Goal: Task Accomplishment & Management: Use online tool/utility

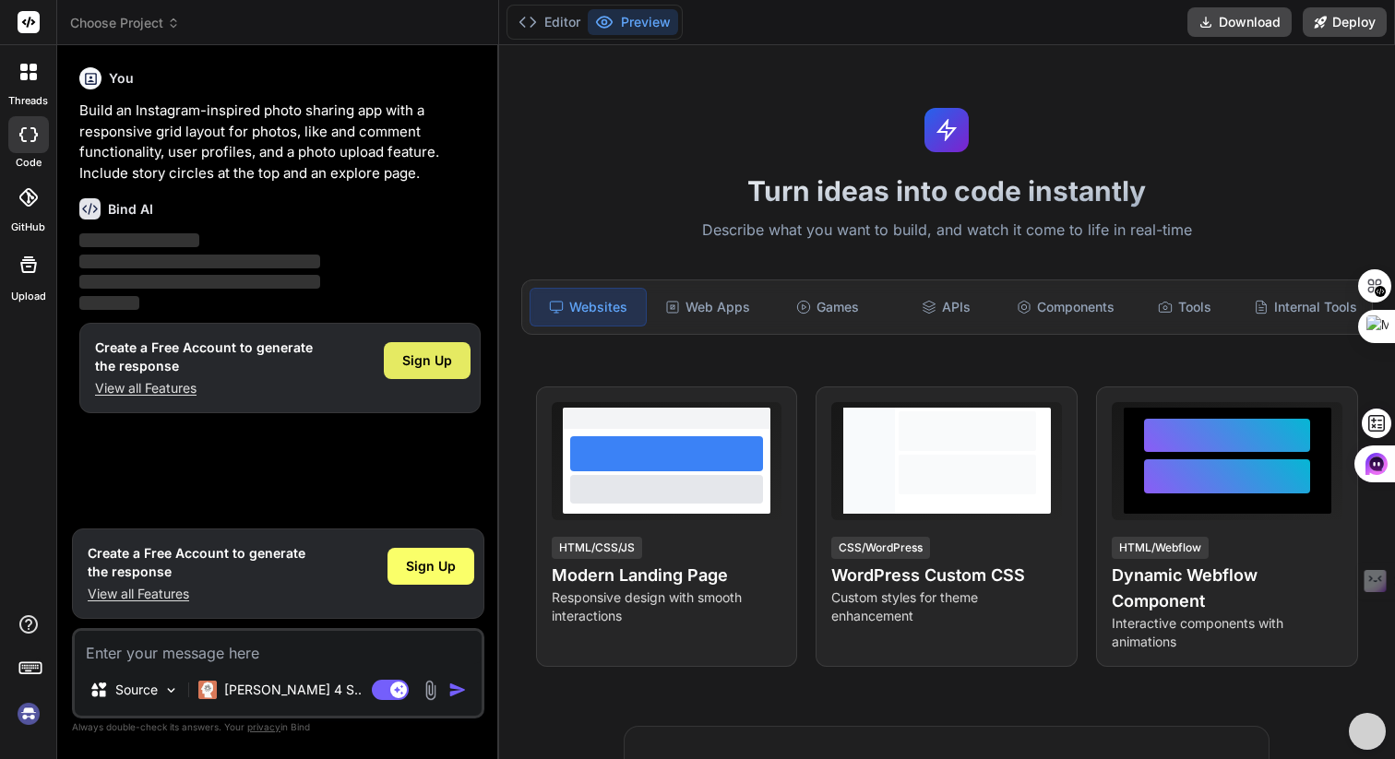
click at [439, 361] on span "Sign Up" at bounding box center [427, 361] width 50 height 18
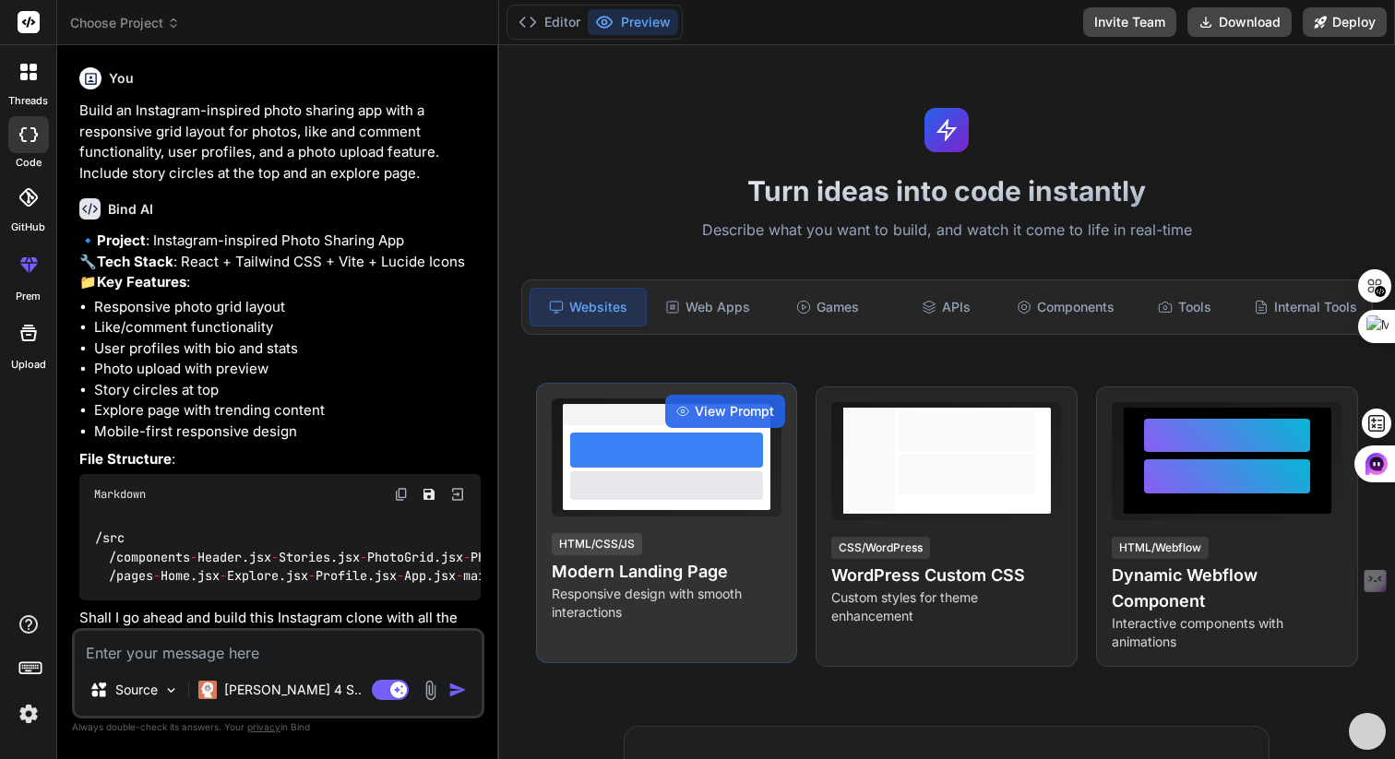
type textarea "x"
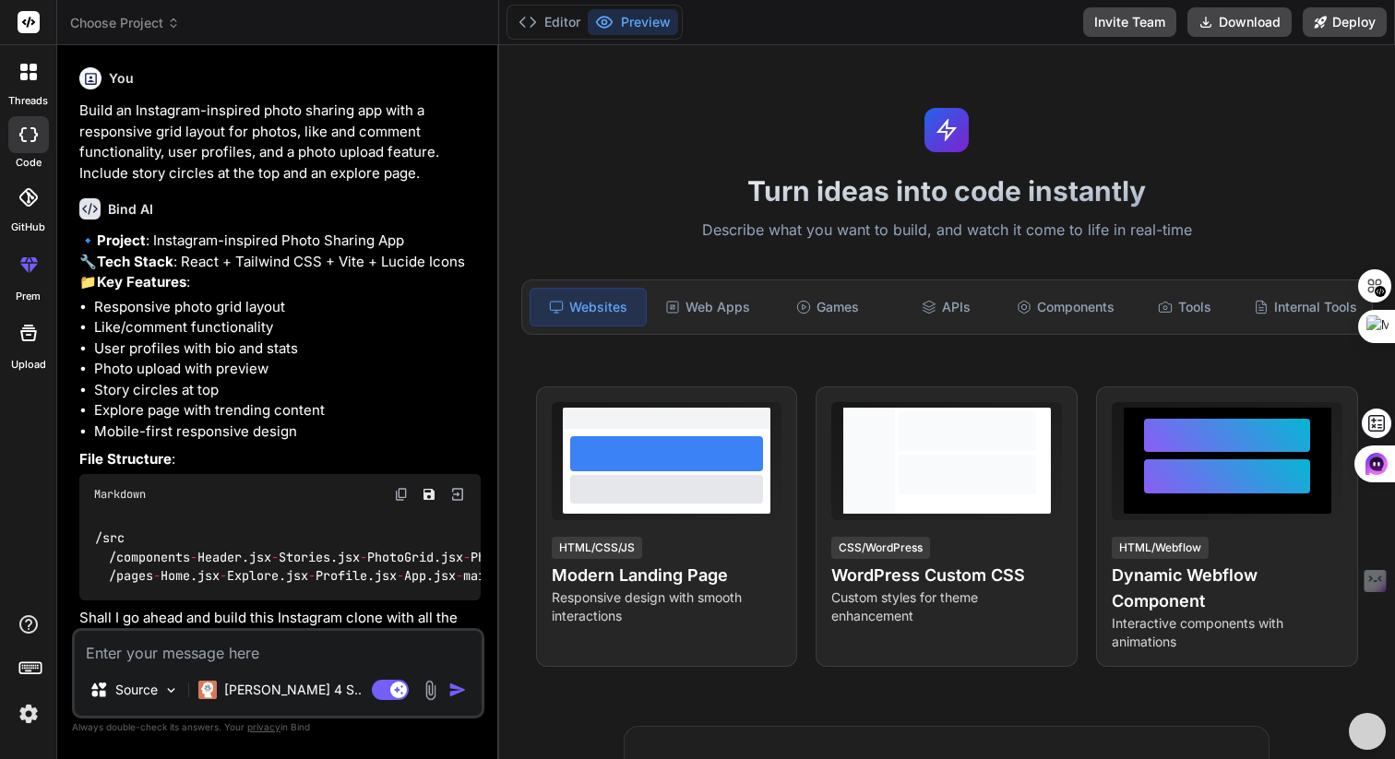
scroll to position [273, 0]
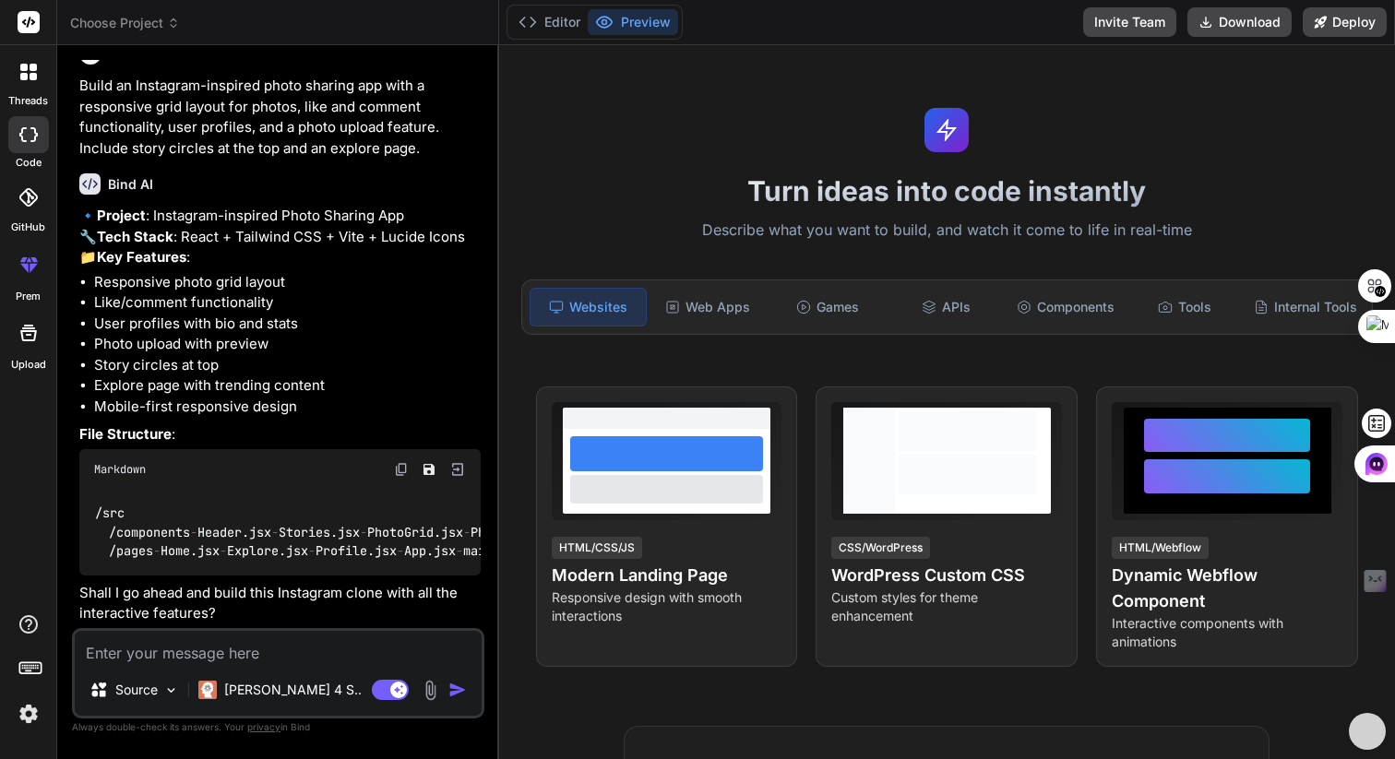
click at [240, 660] on textarea at bounding box center [278, 647] width 407 height 33
type textarea "y"
type textarea "x"
type textarea "ye"
type textarea "x"
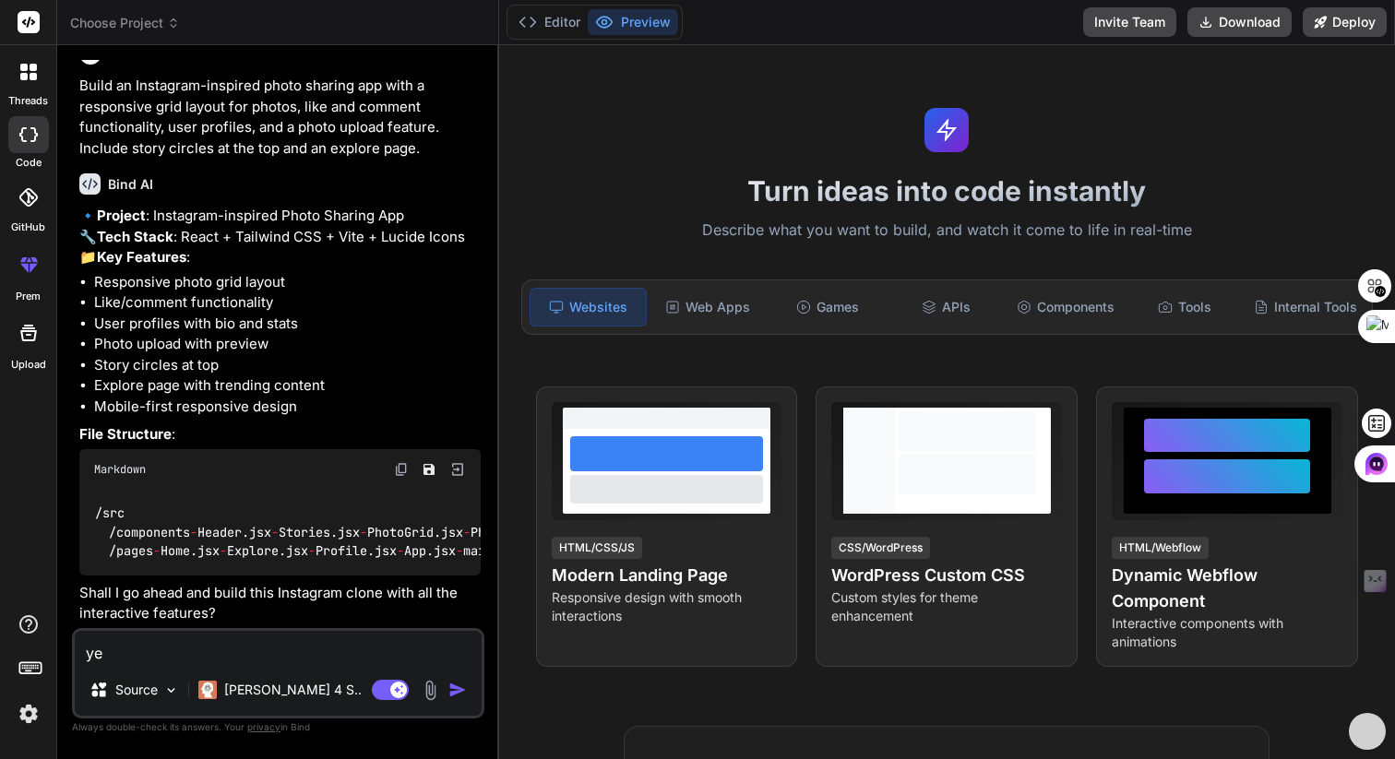
type textarea "yes"
type textarea "x"
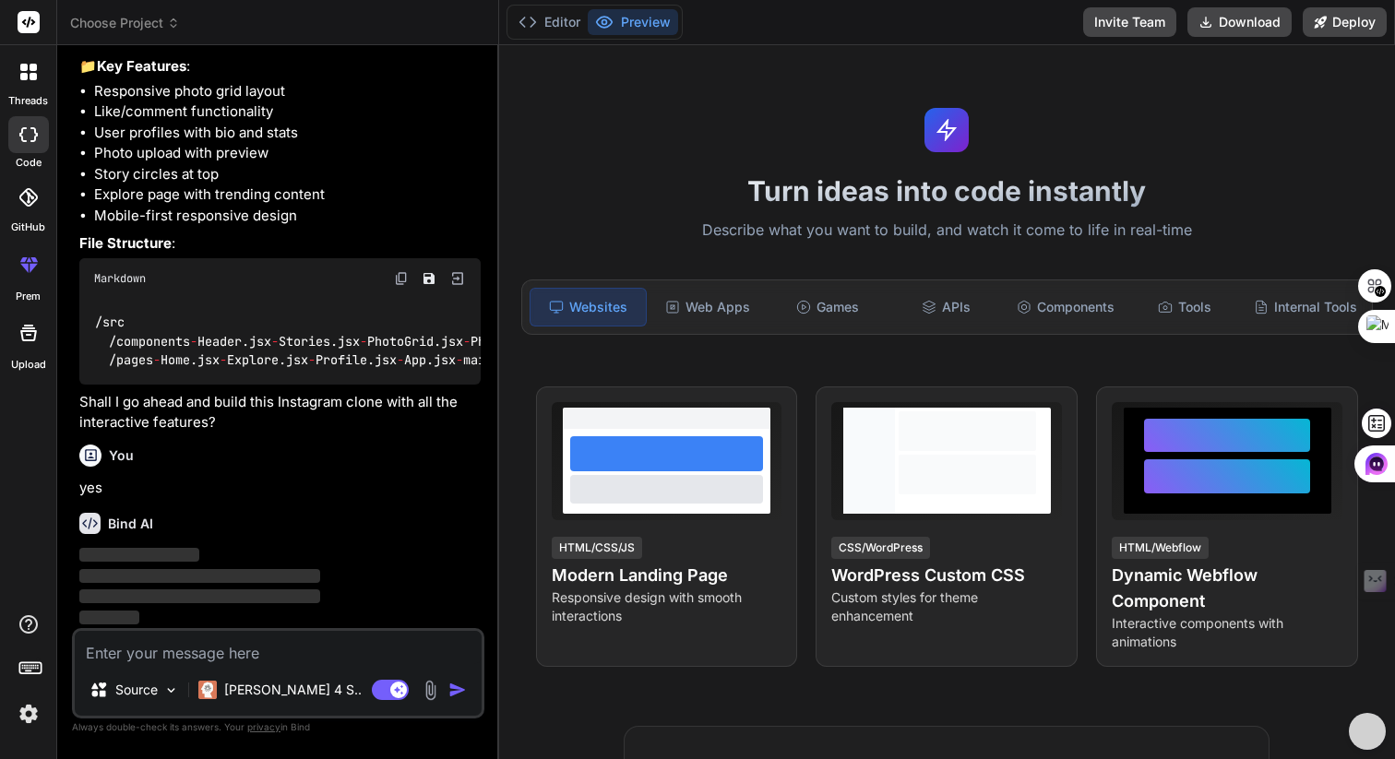
scroll to position [464, 0]
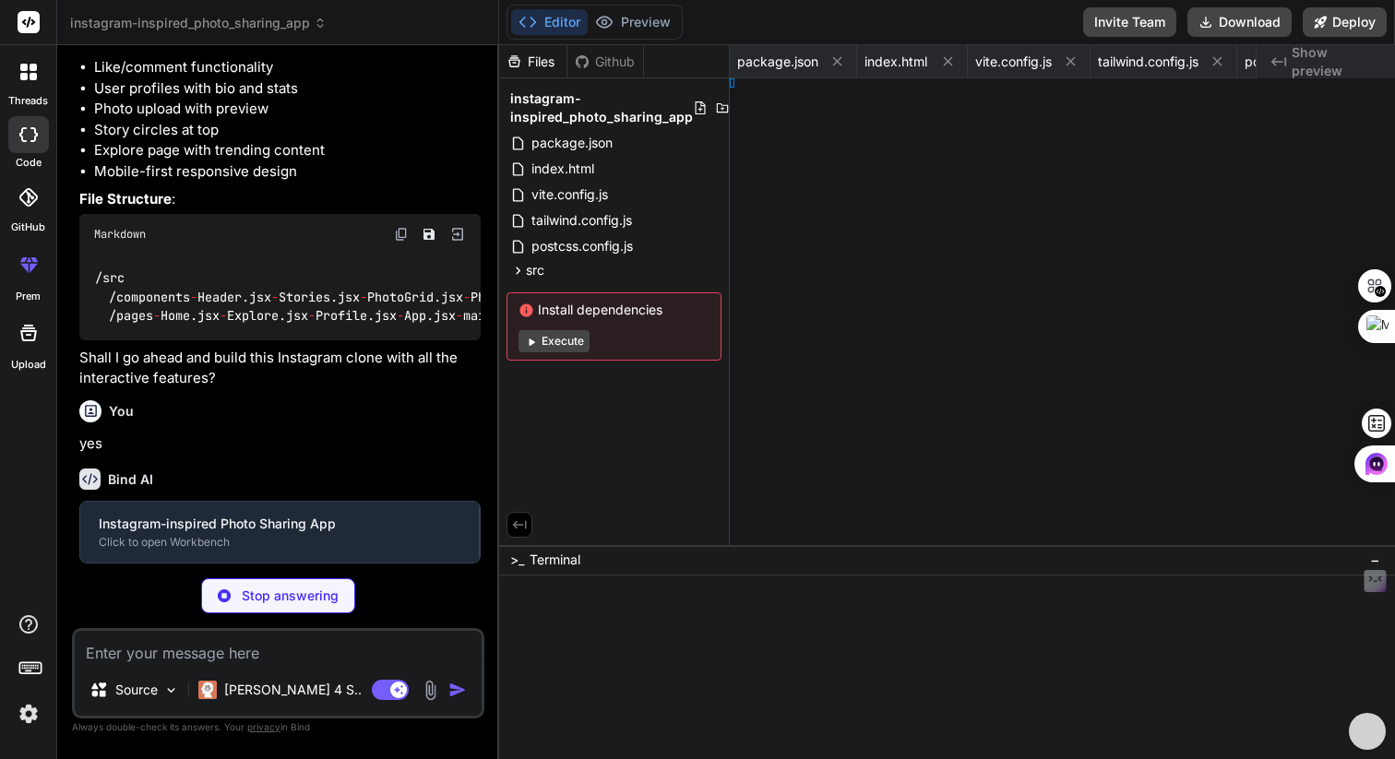
type textarea "x"
type textarea "ard"
type textarea "x"
type textarea "otoGrid"
type textarea "x"
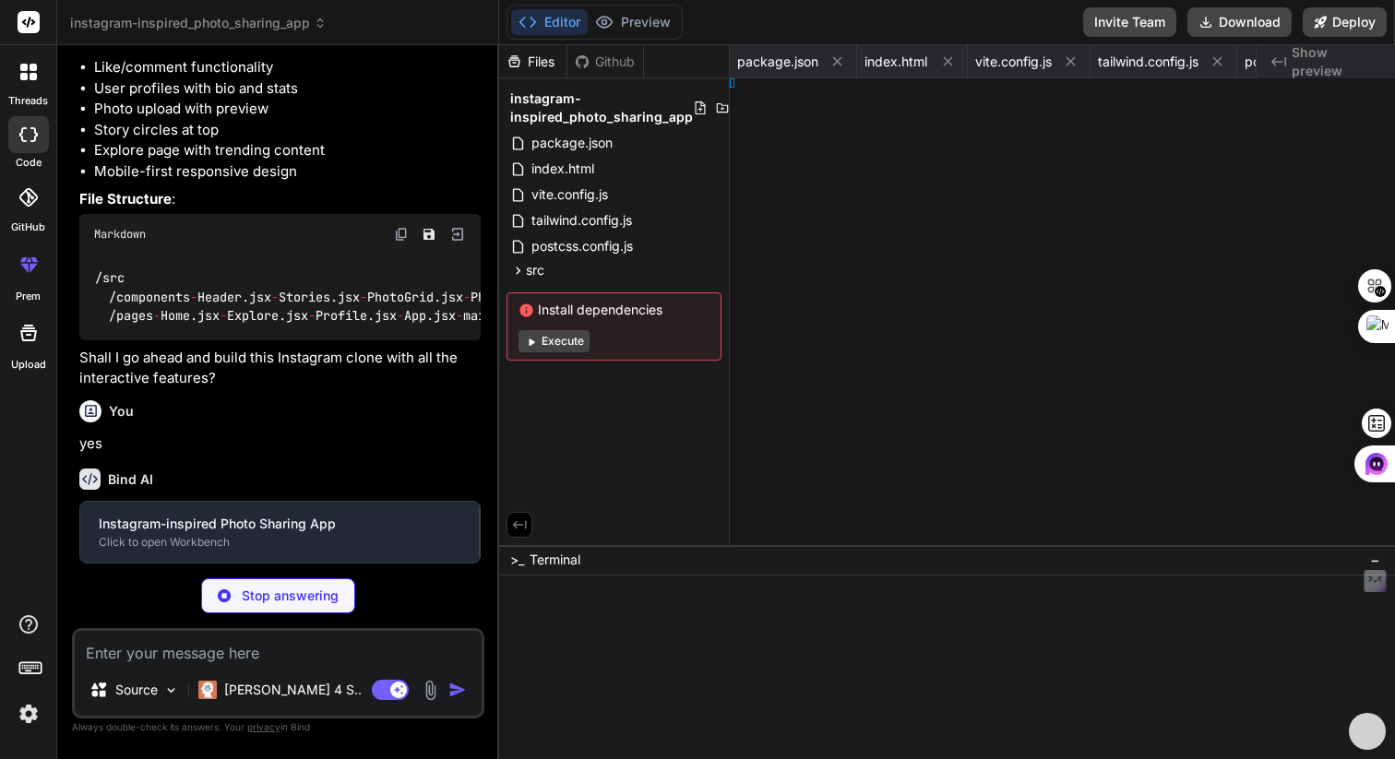
type textarea "ile"
type textarea "x"
type textarea "oadModal"
type textarea "x"
type textarea "ome"
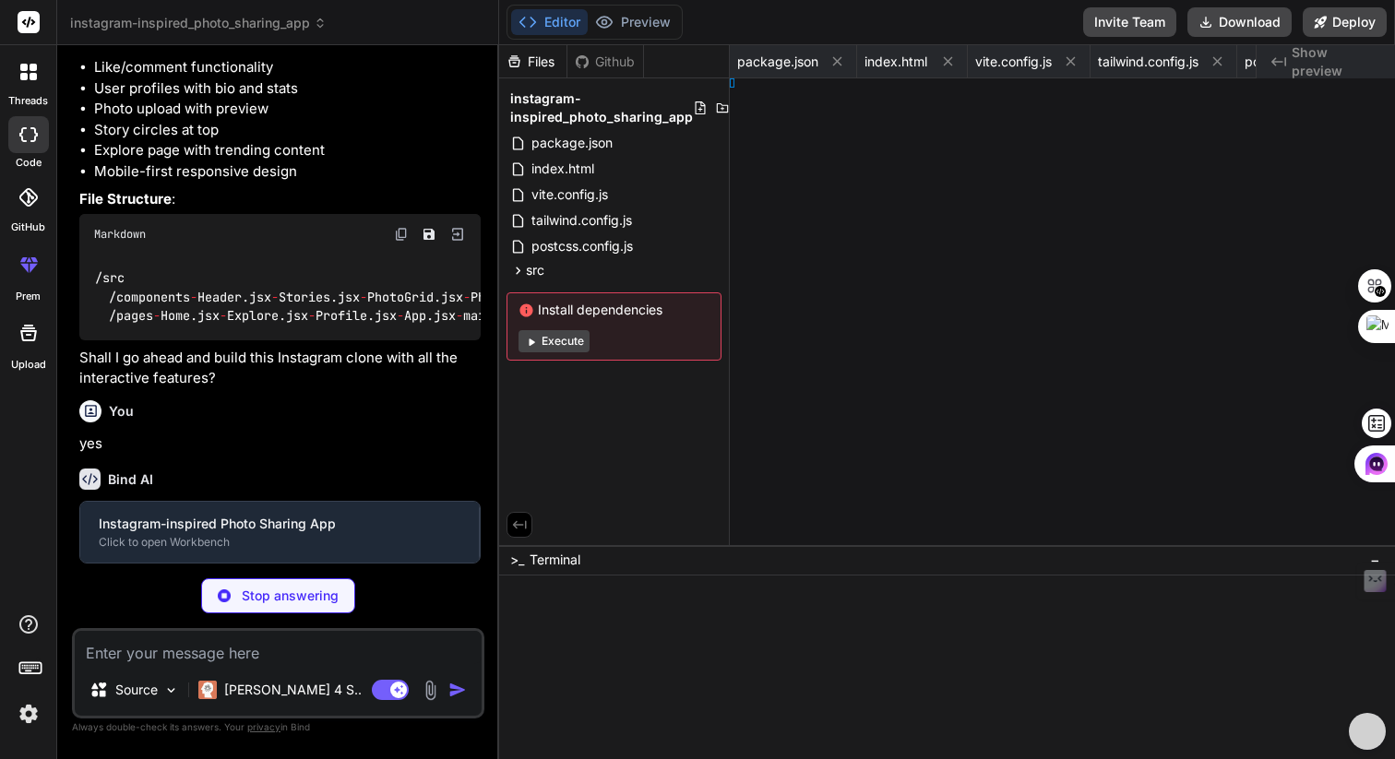
type textarea "x"
type textarea "Explore"
type textarea "x"
